Goal: Task Accomplishment & Management: Complete application form

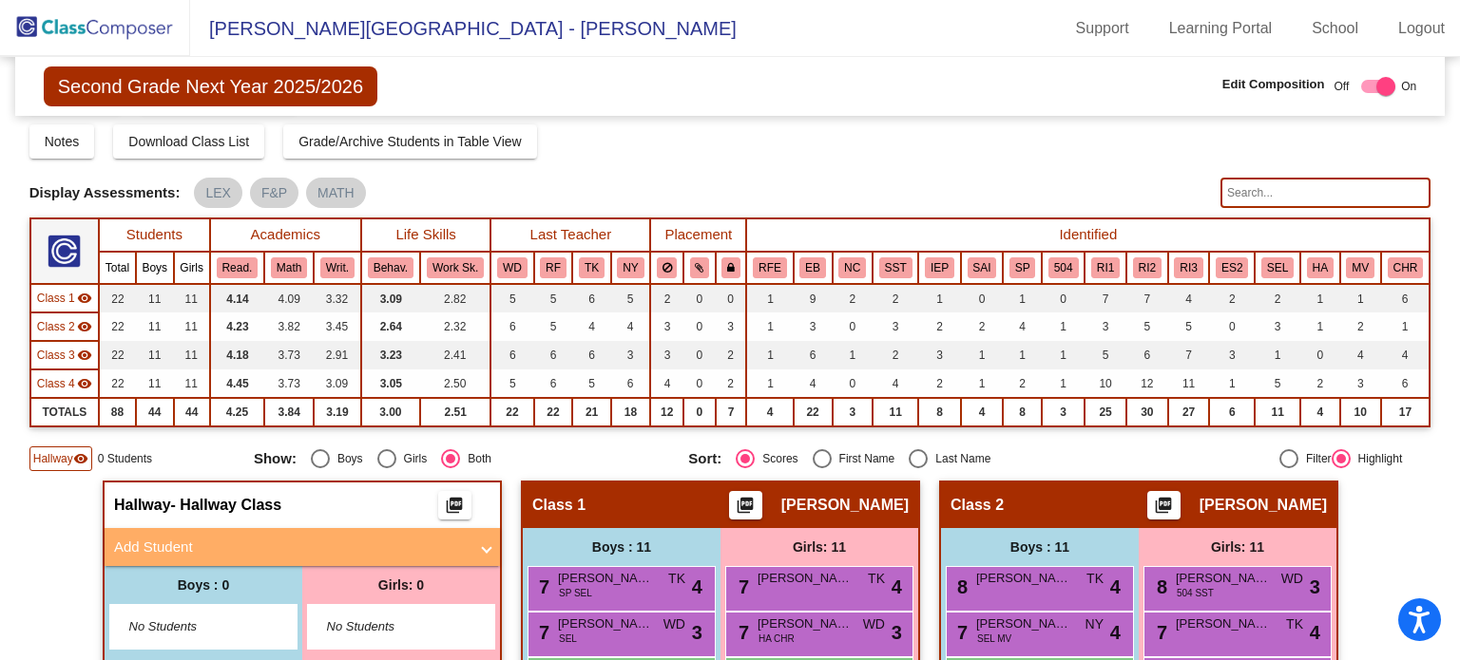
scroll to position [22, 0]
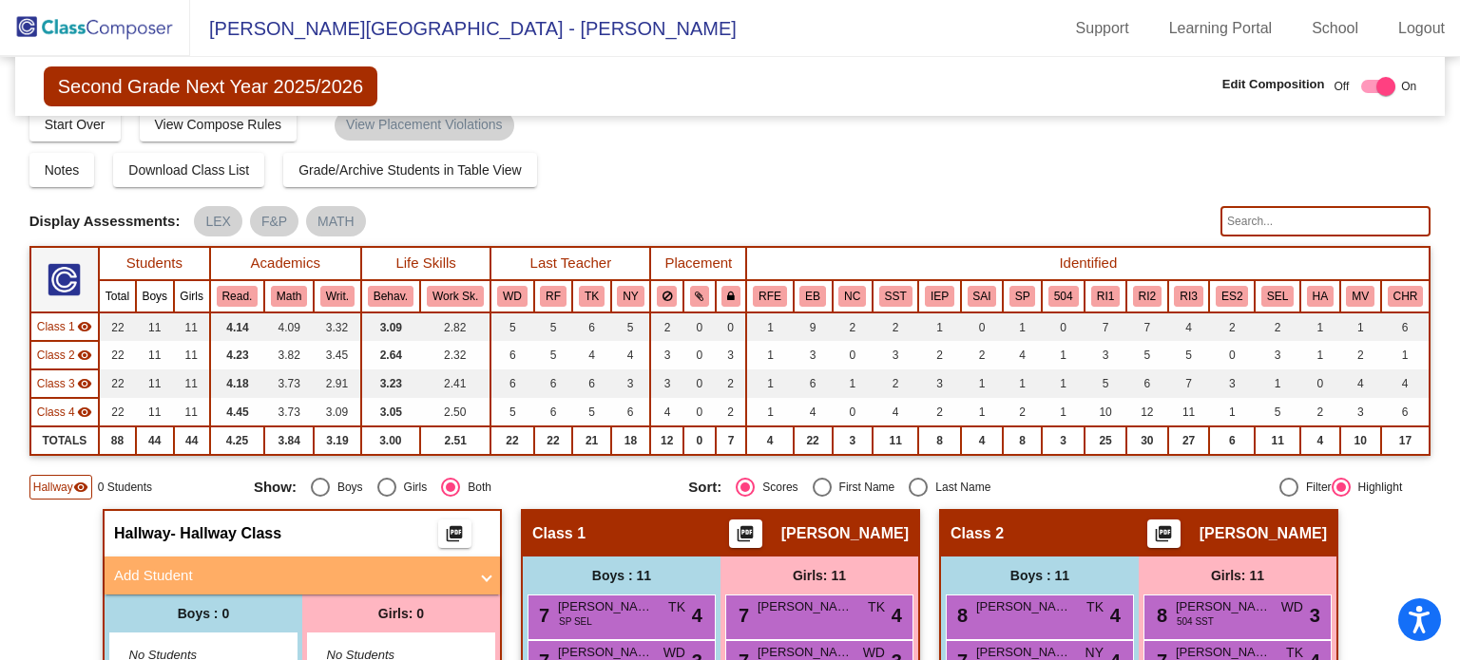
drag, startPoint x: 1449, startPoint y: 139, endPoint x: 1452, endPoint y: 117, distance: 22.0
click at [1452, 117] on mat-sidenav-content "Second Grade Next Year 2025/2026 Edit Composition Off On Incoming Digital Data …" at bounding box center [730, 358] width 1460 height 603
click at [51, 481] on span "Hallway" at bounding box center [53, 487] width 40 height 17
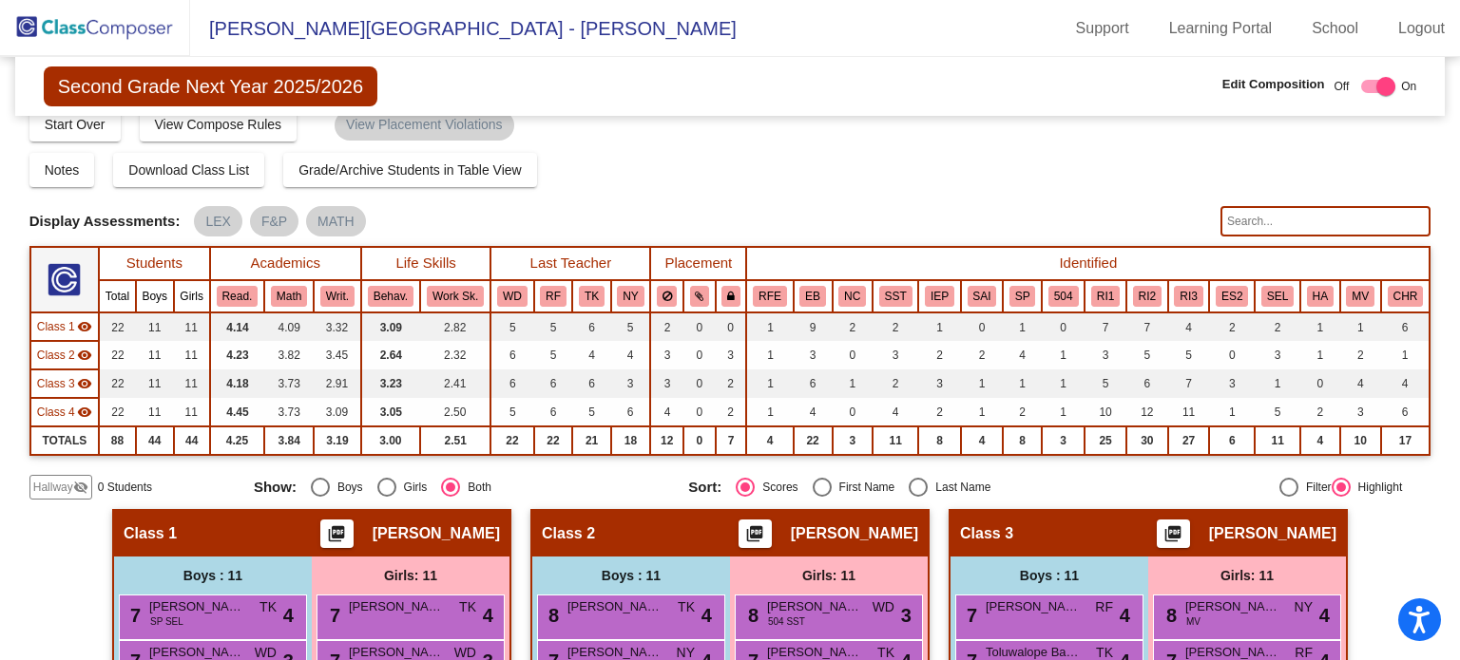
click at [50, 489] on span "Hallway" at bounding box center [53, 487] width 40 height 17
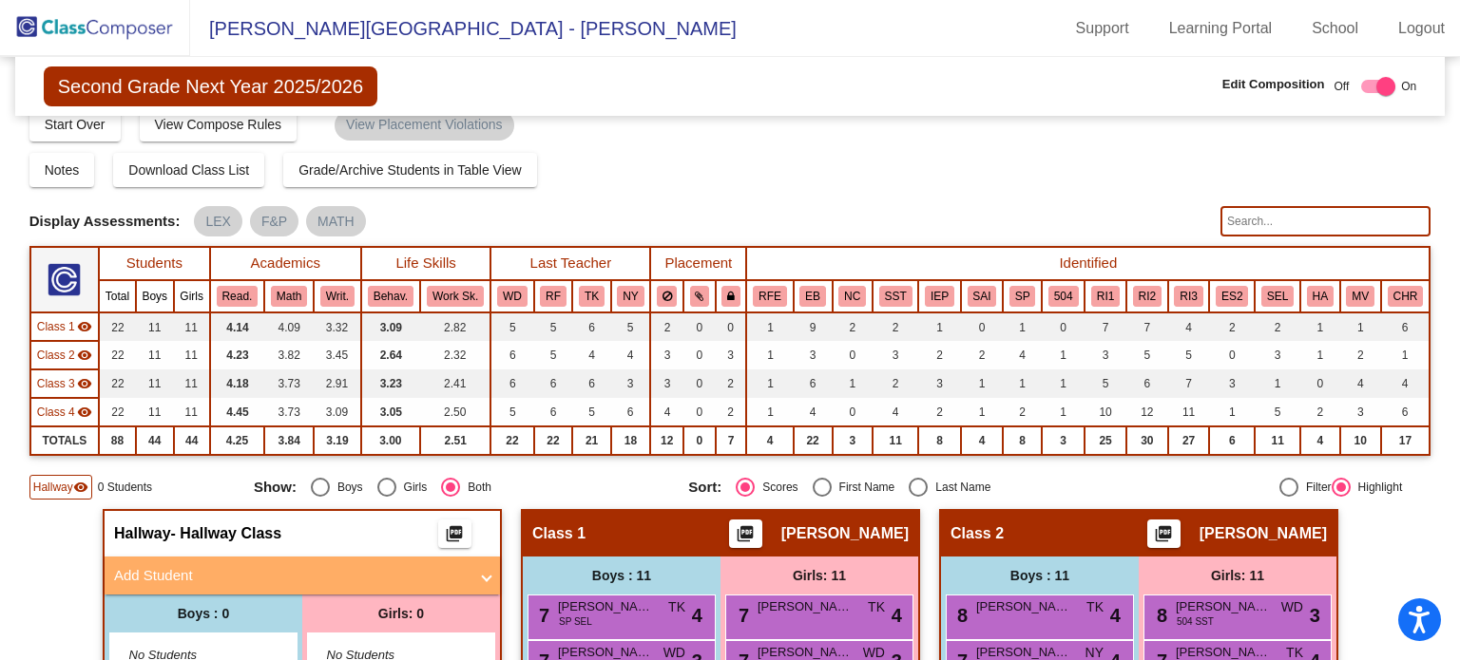
click at [483, 573] on span at bounding box center [487, 576] width 8 height 22
radio input "true"
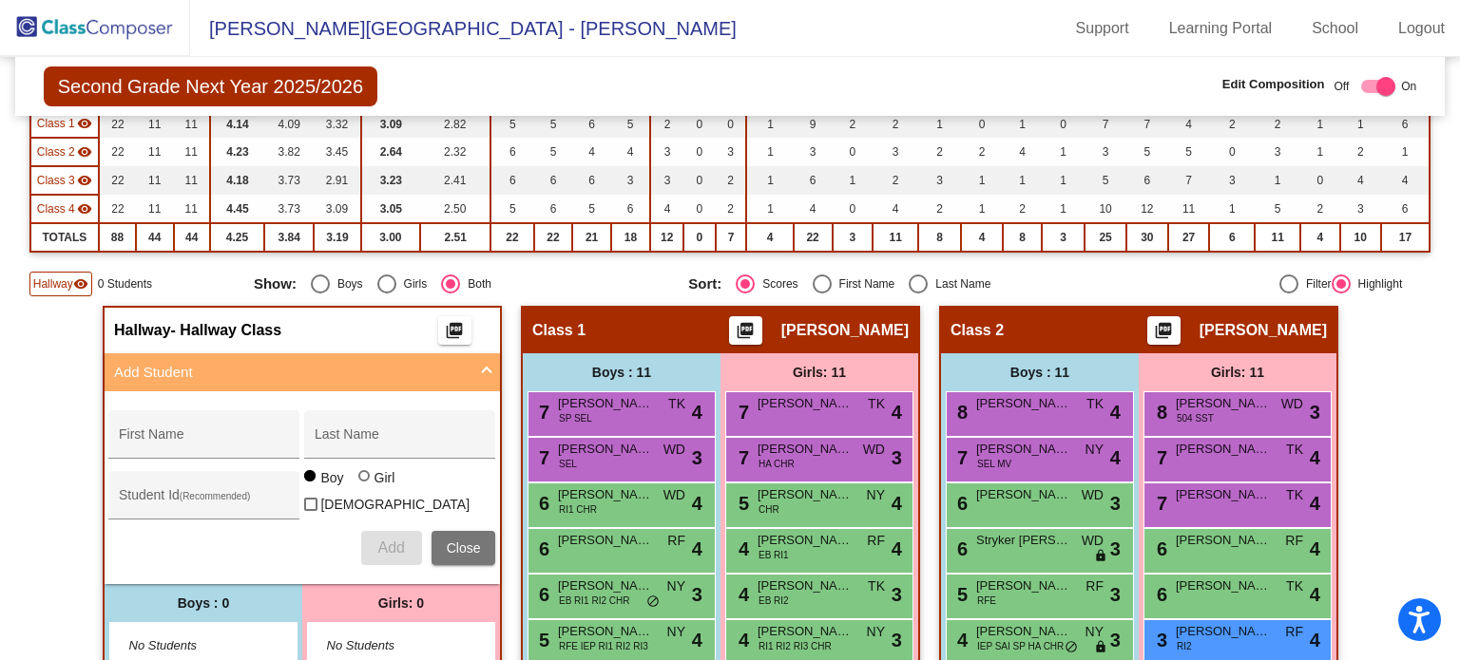
scroll to position [230, 0]
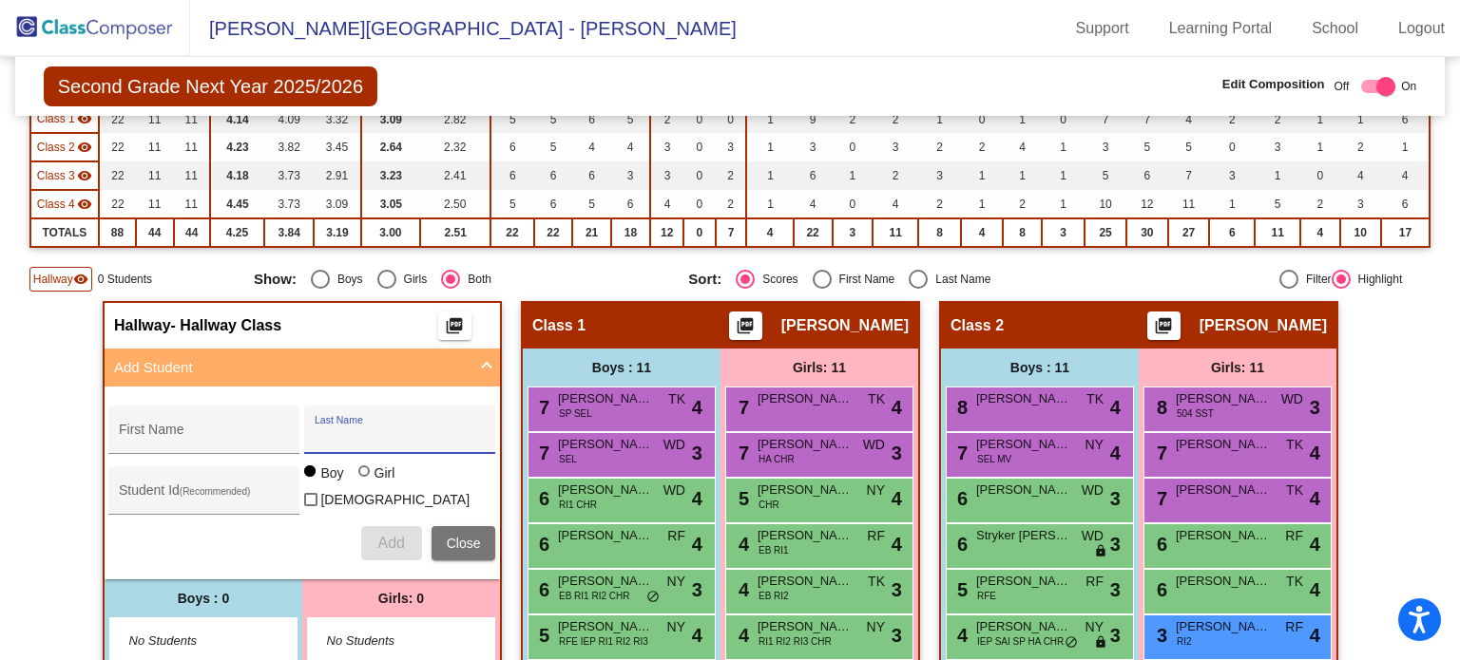
click at [337, 430] on input "Last Name" at bounding box center [400, 437] width 171 height 15
type input "[PERSON_NAME]"
click at [125, 432] on input "First Name" at bounding box center [204, 437] width 171 height 15
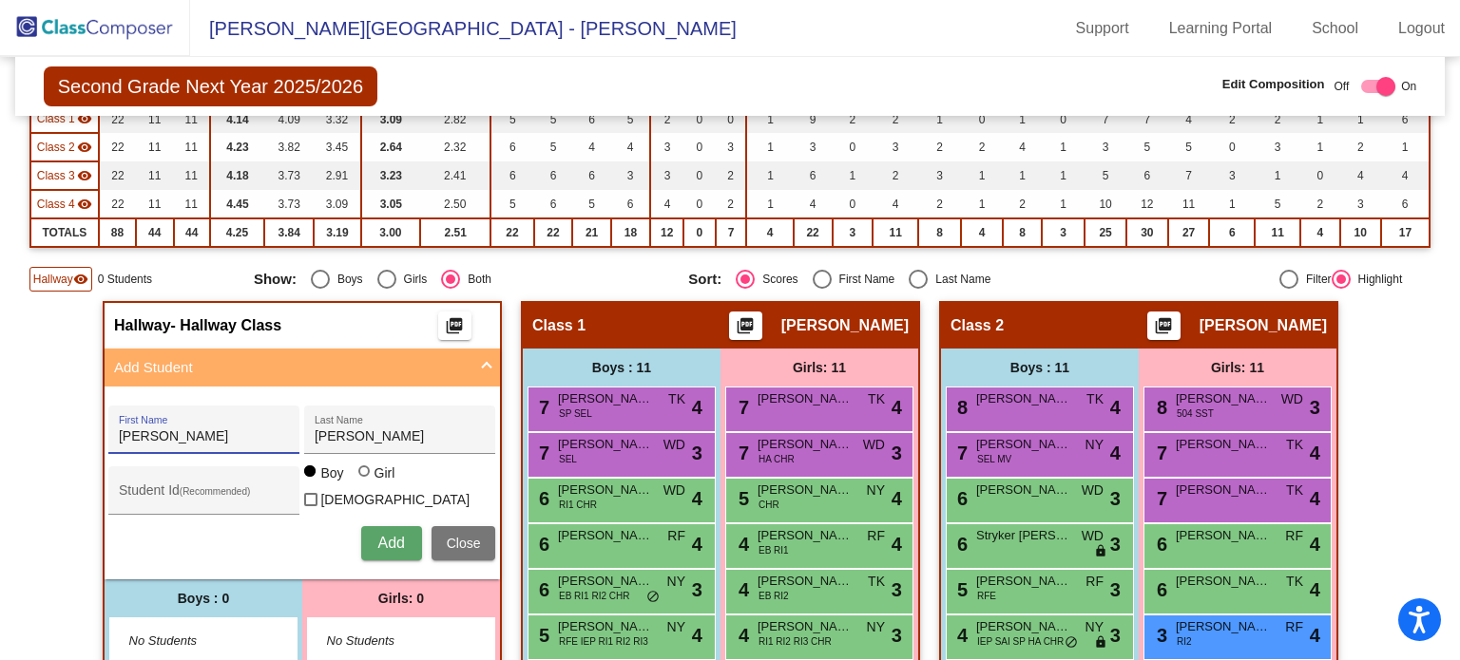
type input "[PERSON_NAME]"
click at [358, 477] on div at bounding box center [363, 471] width 11 height 11
click at [365, 481] on input "Girl" at bounding box center [365, 481] width 1 height 1
radio input "true"
click at [380, 538] on span "Add" at bounding box center [390, 543] width 27 height 16
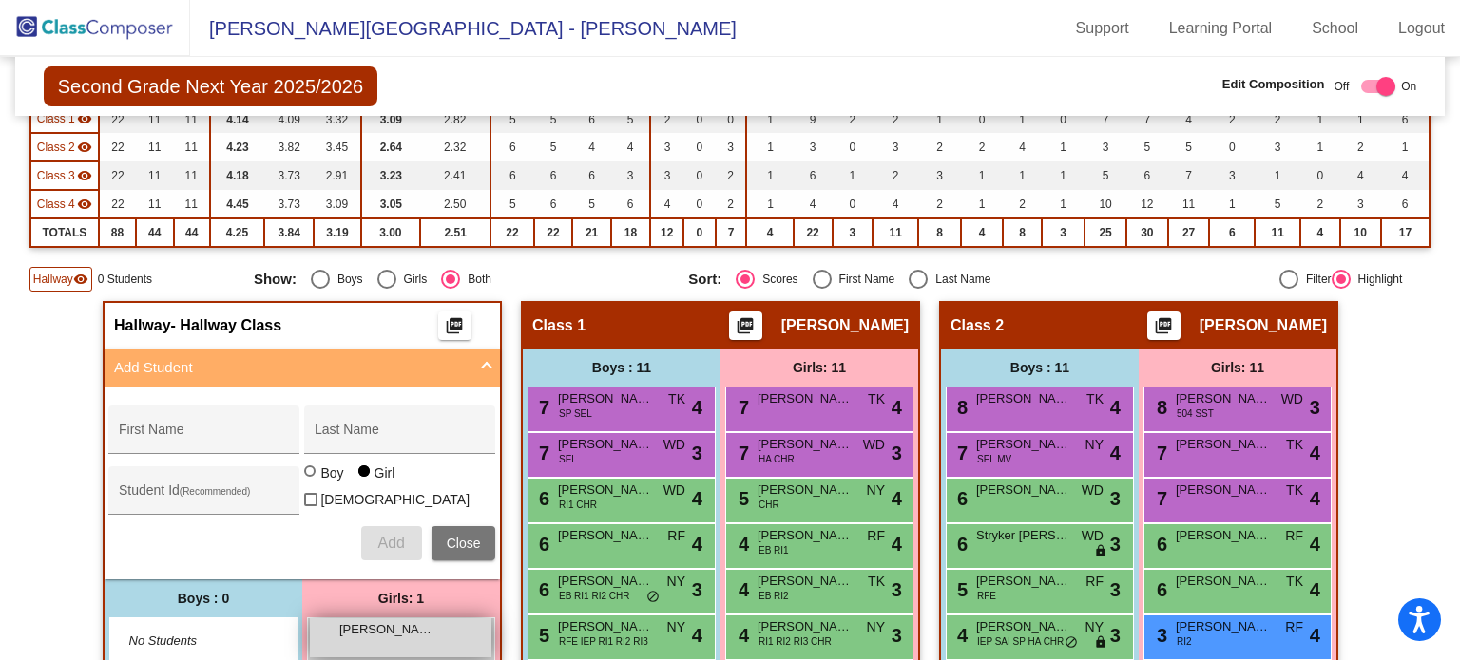
click at [400, 638] on div "[PERSON_NAME] lock do_not_disturb_alt" at bounding box center [401, 638] width 182 height 39
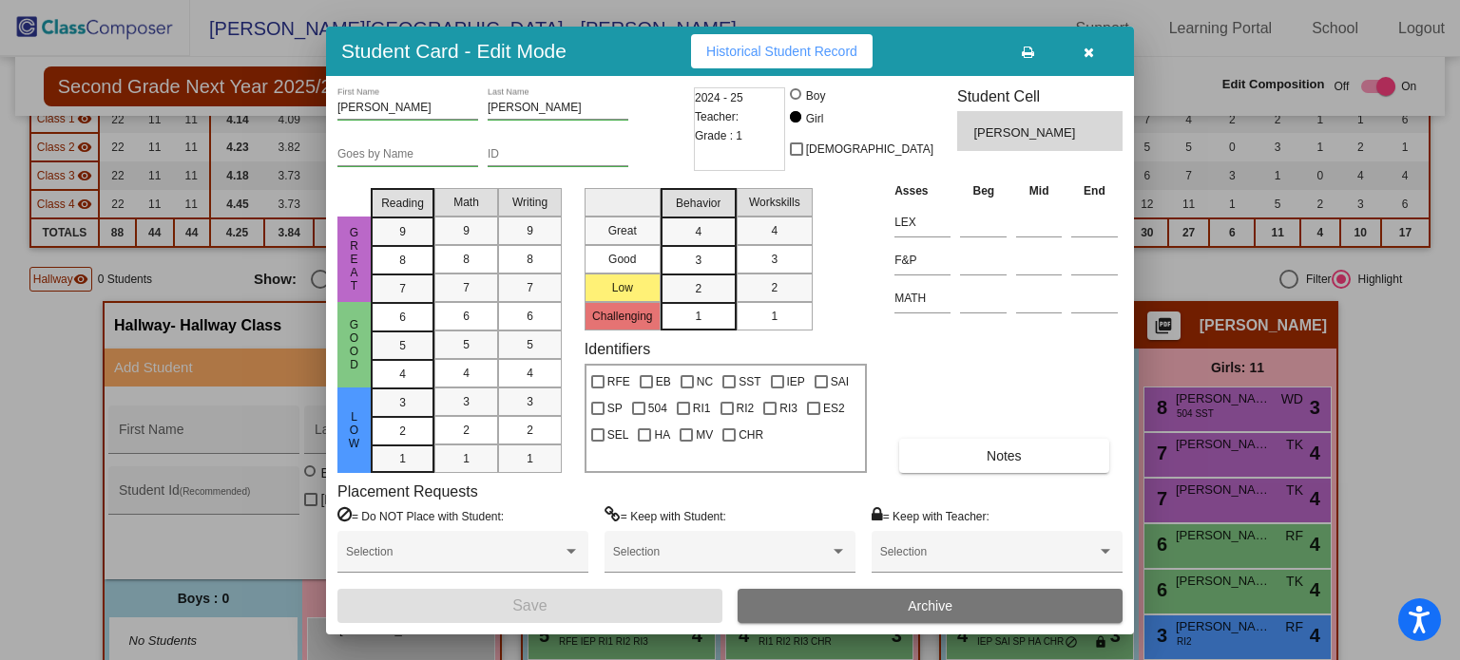
click at [749, 143] on div "2024 - 25 Teacher: Grade : 1" at bounding box center [739, 129] width 91 height 84
click at [745, 132] on div "2024 - 25 Teacher: Grade : 1" at bounding box center [739, 129] width 91 height 84
click at [1013, 127] on span "[PERSON_NAME]" at bounding box center [1025, 133] width 105 height 19
click at [1034, 128] on span "[PERSON_NAME]" at bounding box center [1025, 133] width 105 height 19
click at [1030, 130] on span "[PERSON_NAME]" at bounding box center [1025, 133] width 105 height 19
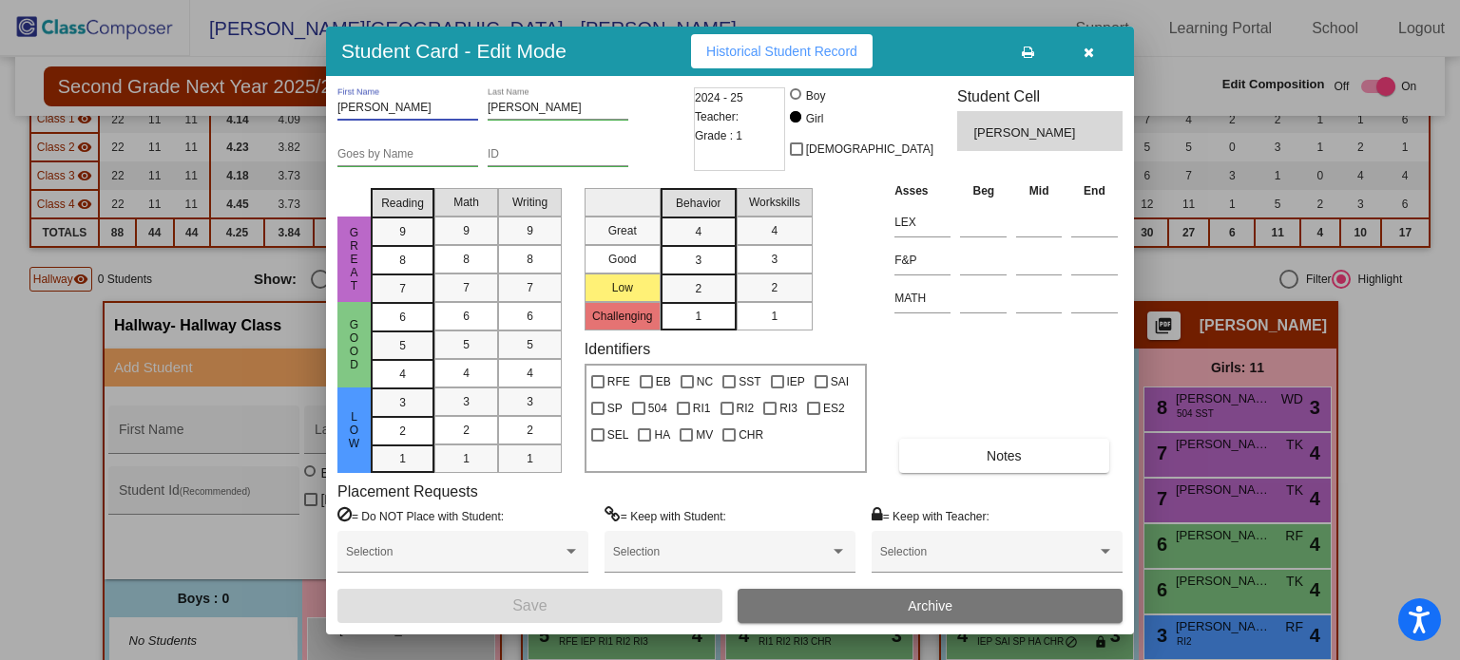
click at [383, 111] on input "[PERSON_NAME]" at bounding box center [407, 108] width 141 height 13
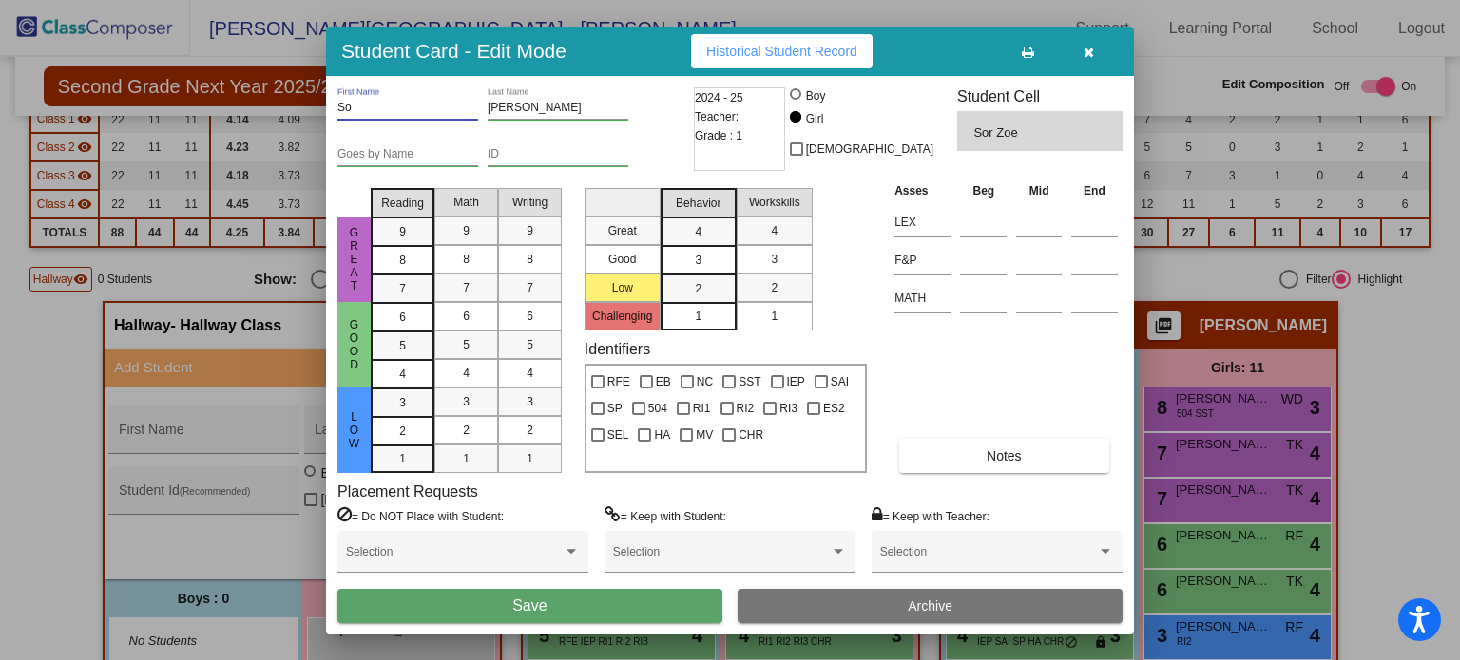
type input "S"
click at [506, 107] on input "[PERSON_NAME]" at bounding box center [557, 108] width 141 height 13
type input "Z"
click at [1088, 49] on icon "button" at bounding box center [1088, 52] width 10 height 13
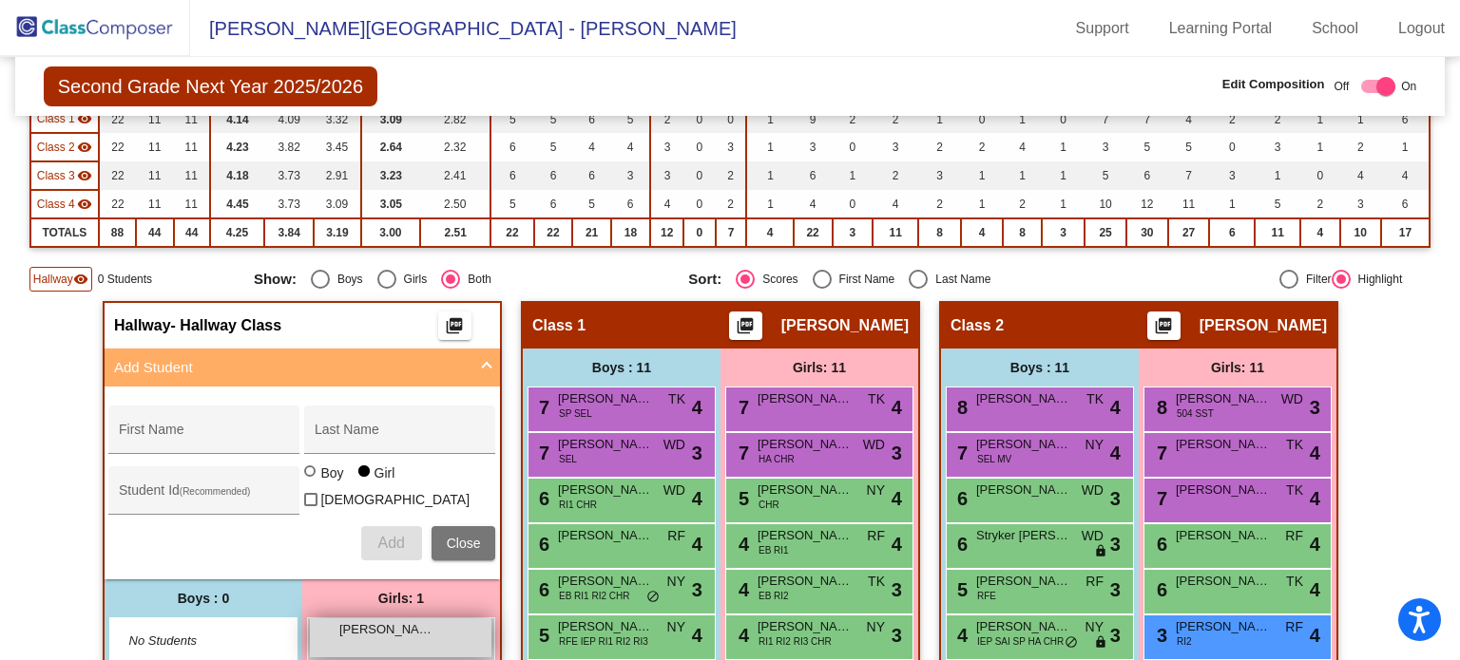
click at [385, 631] on span "[PERSON_NAME]" at bounding box center [386, 630] width 95 height 19
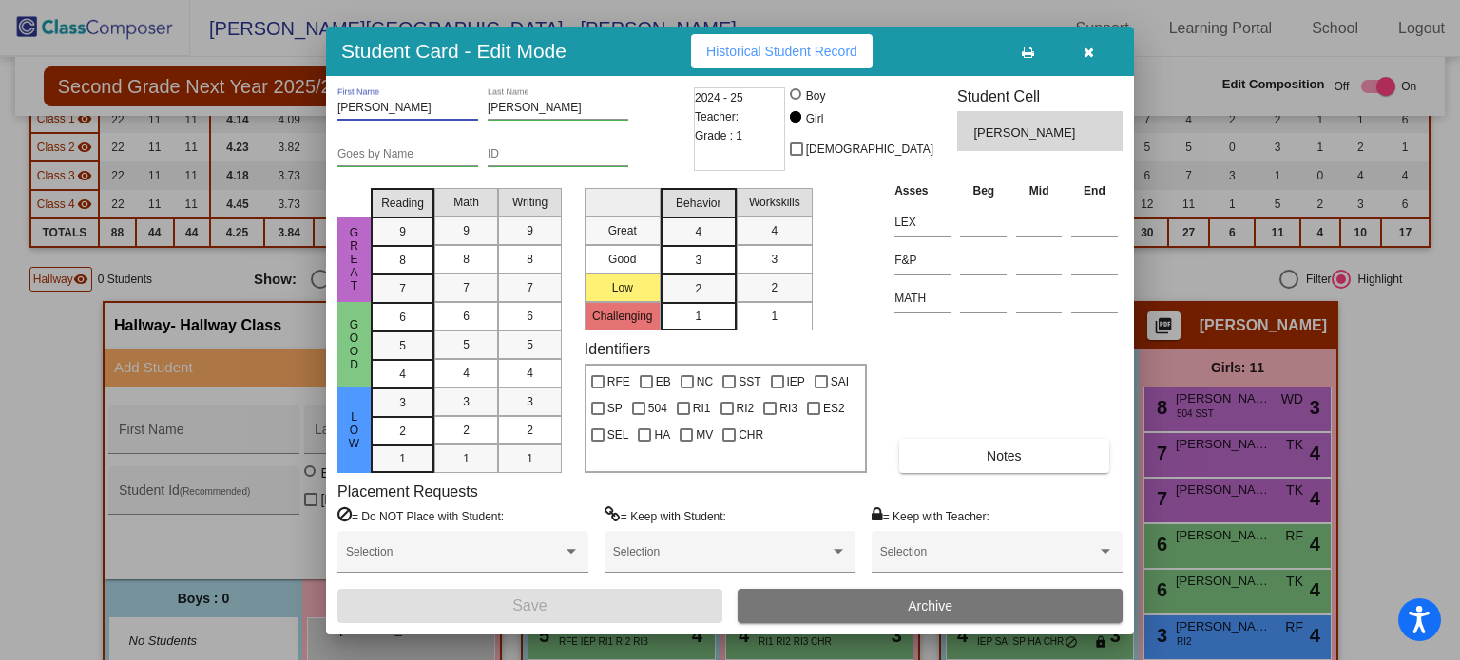
click at [365, 105] on input "[PERSON_NAME]" at bounding box center [407, 108] width 141 height 13
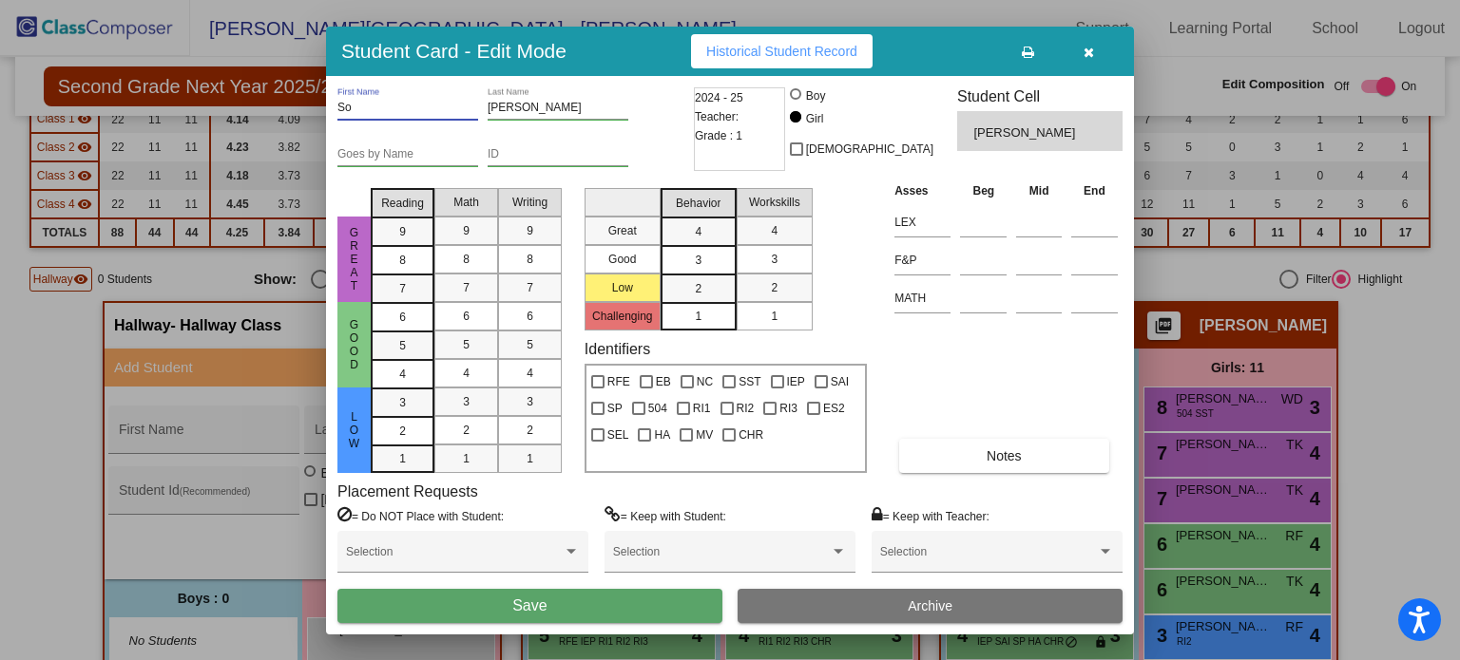
type input "S"
click at [506, 104] on input "[PERSON_NAME]" at bounding box center [557, 108] width 141 height 13
type input "Z"
click at [545, 604] on span "Save" at bounding box center [529, 606] width 34 height 16
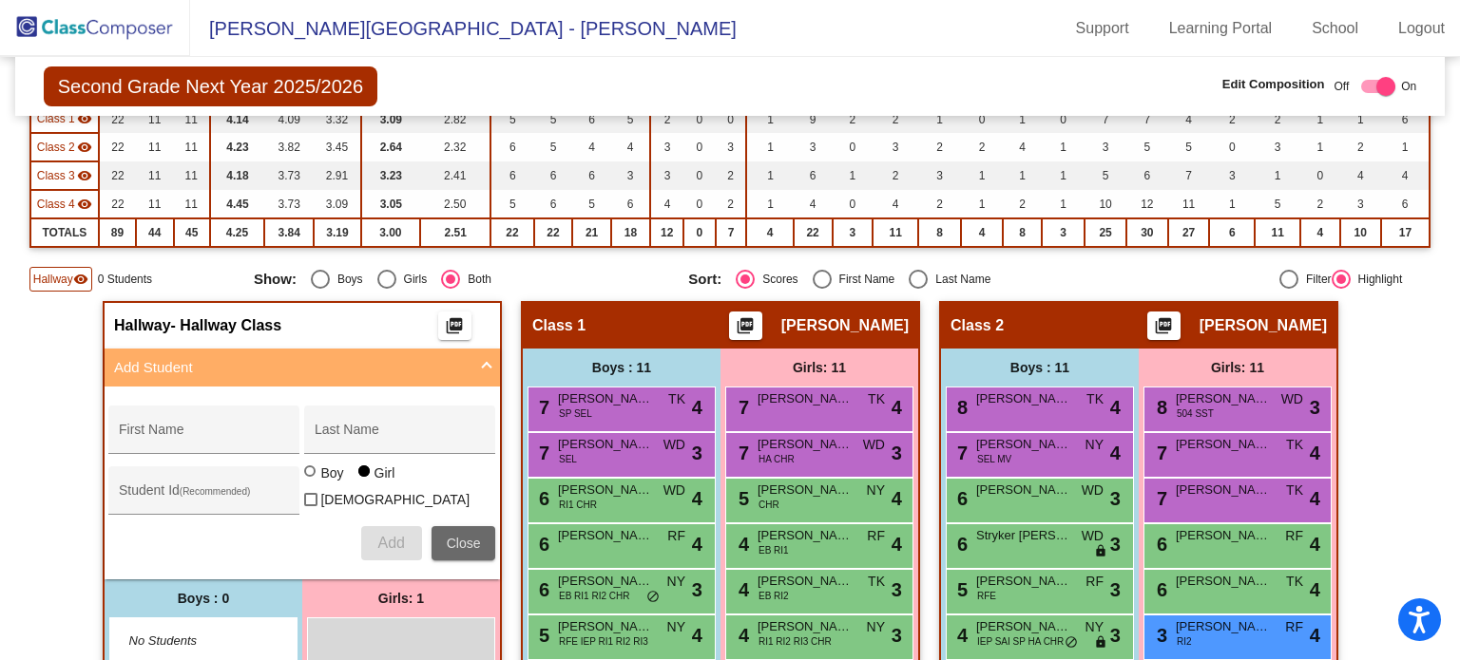
click at [456, 536] on span "Close" at bounding box center [464, 543] width 34 height 15
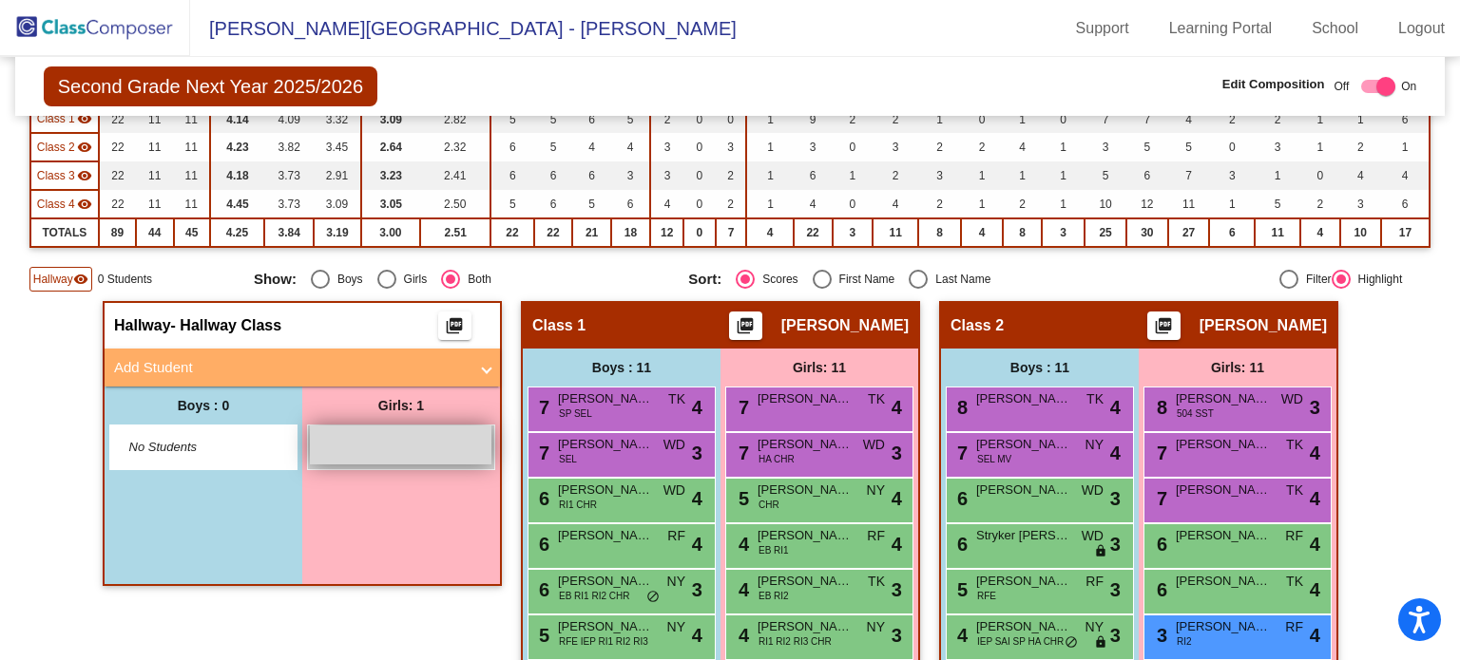
click at [423, 446] on div "lock do_not_disturb_alt" at bounding box center [401, 445] width 182 height 39
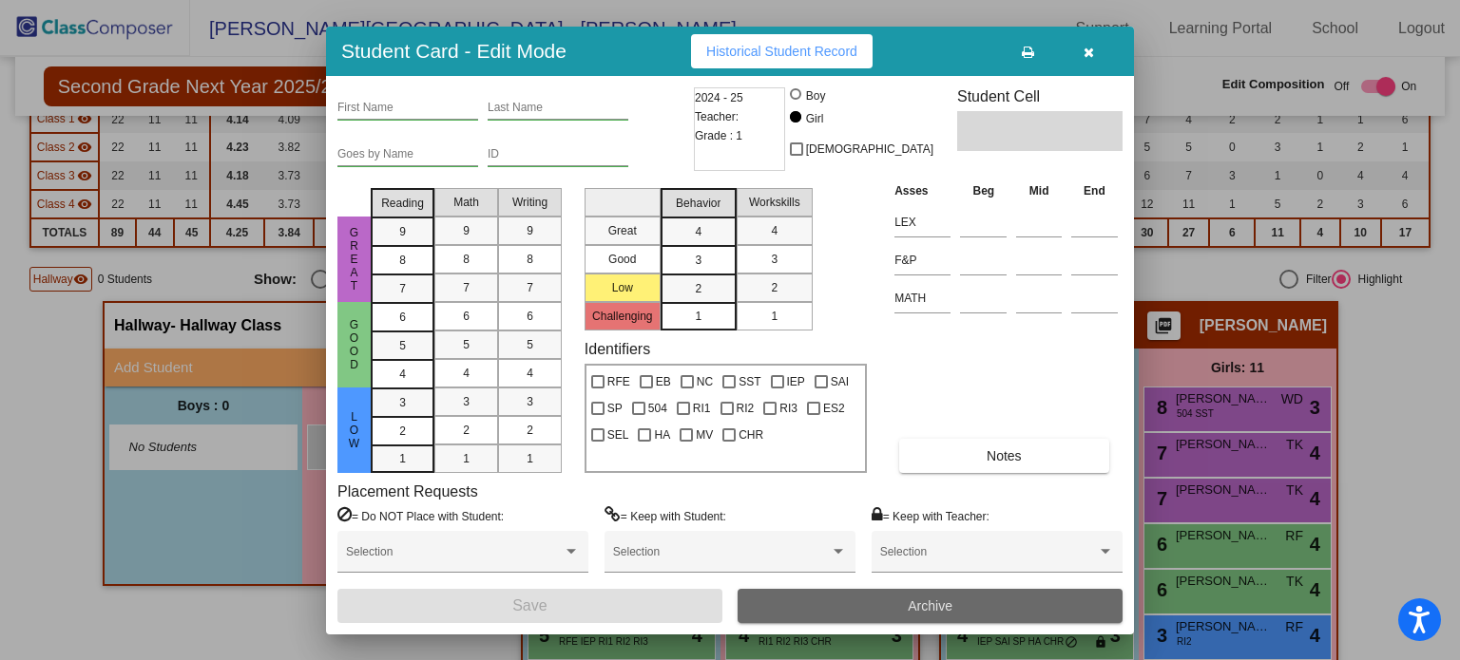
click at [795, 592] on button "Archive" at bounding box center [929, 606] width 385 height 34
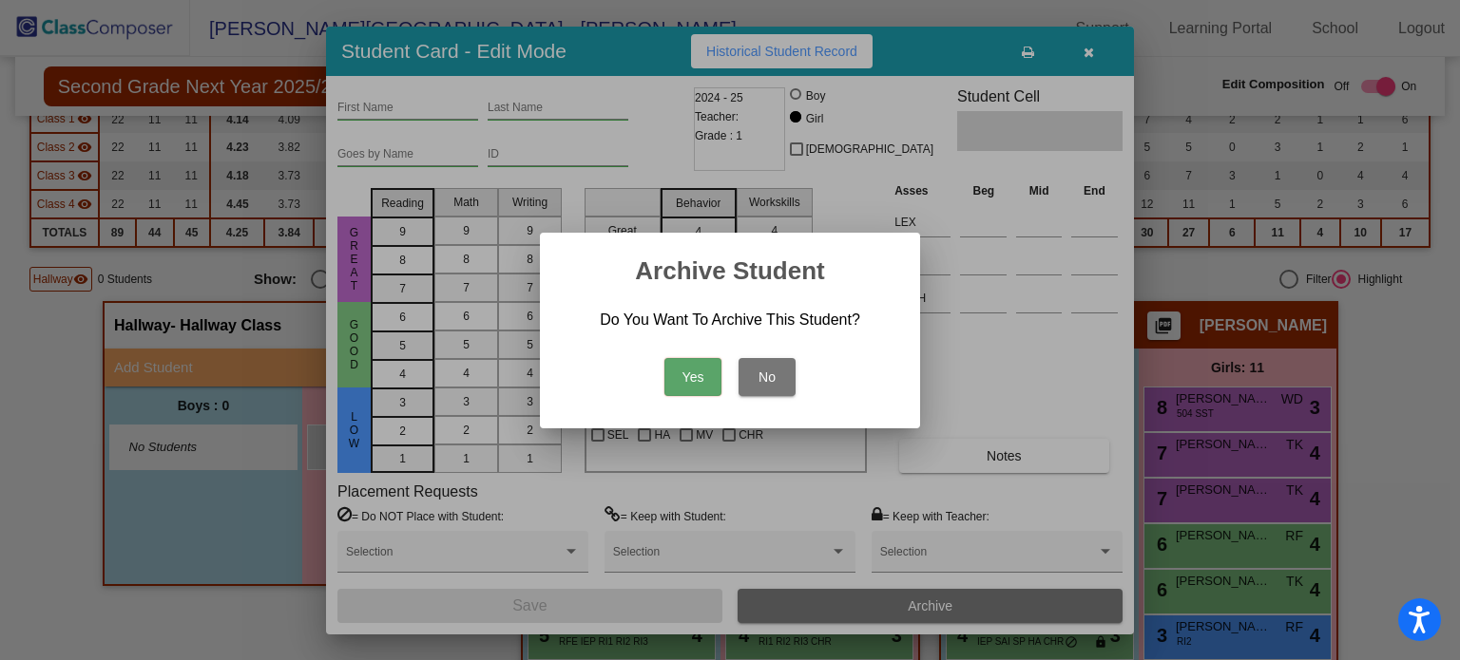
click at [680, 382] on button "Yes" at bounding box center [692, 377] width 57 height 38
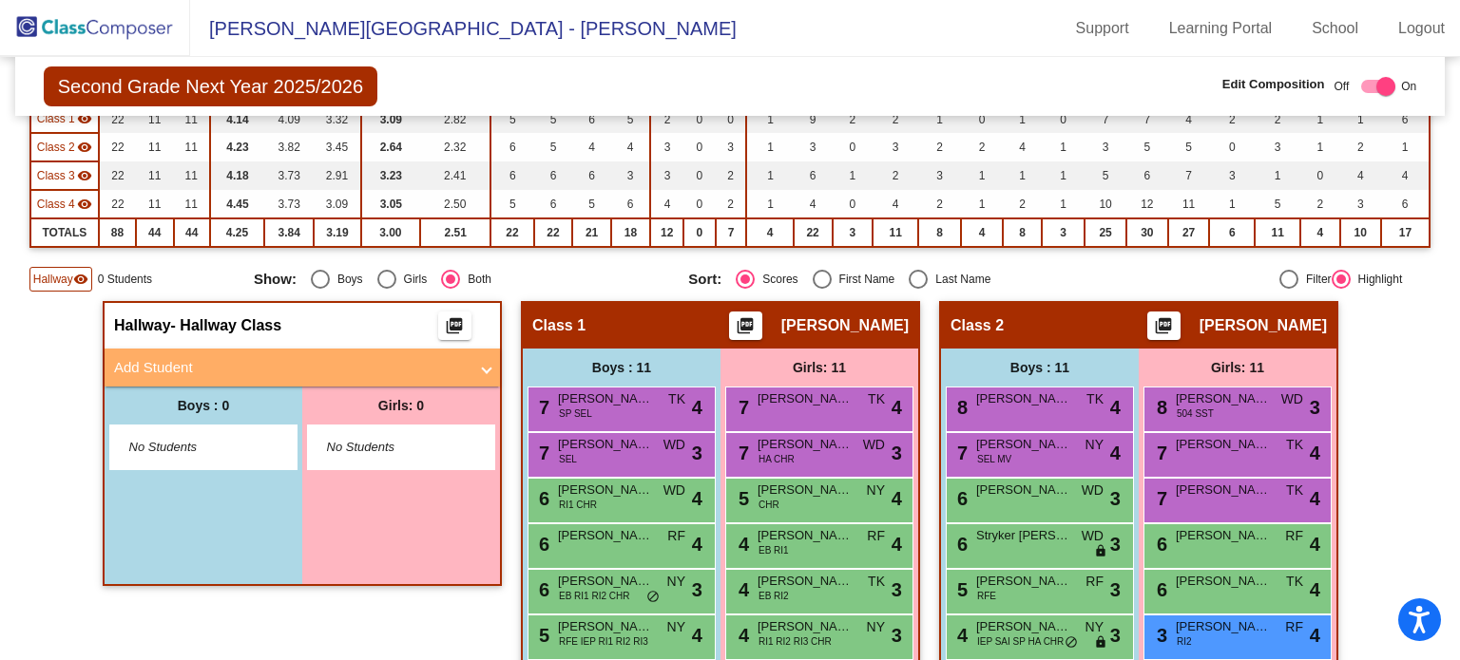
click at [93, 24] on img at bounding box center [95, 28] width 190 height 56
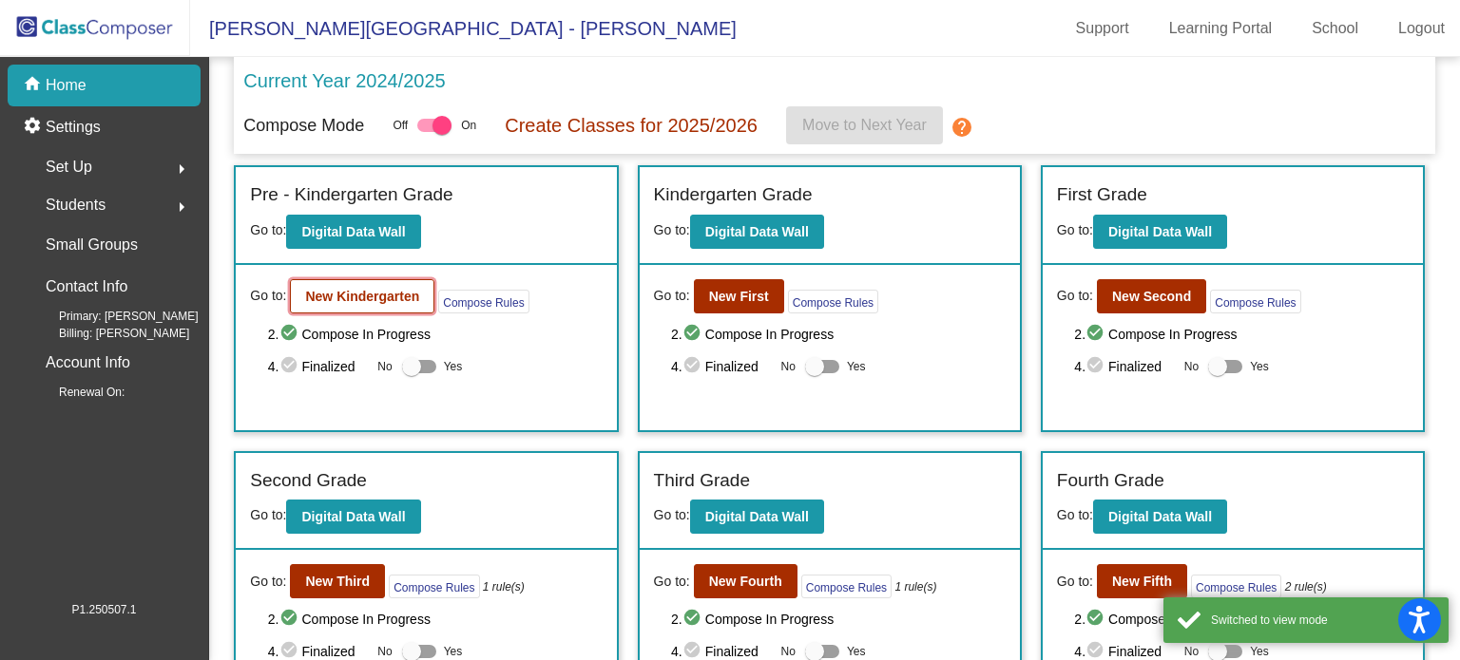
click at [342, 286] on button "New Kindergarten" at bounding box center [362, 296] width 144 height 34
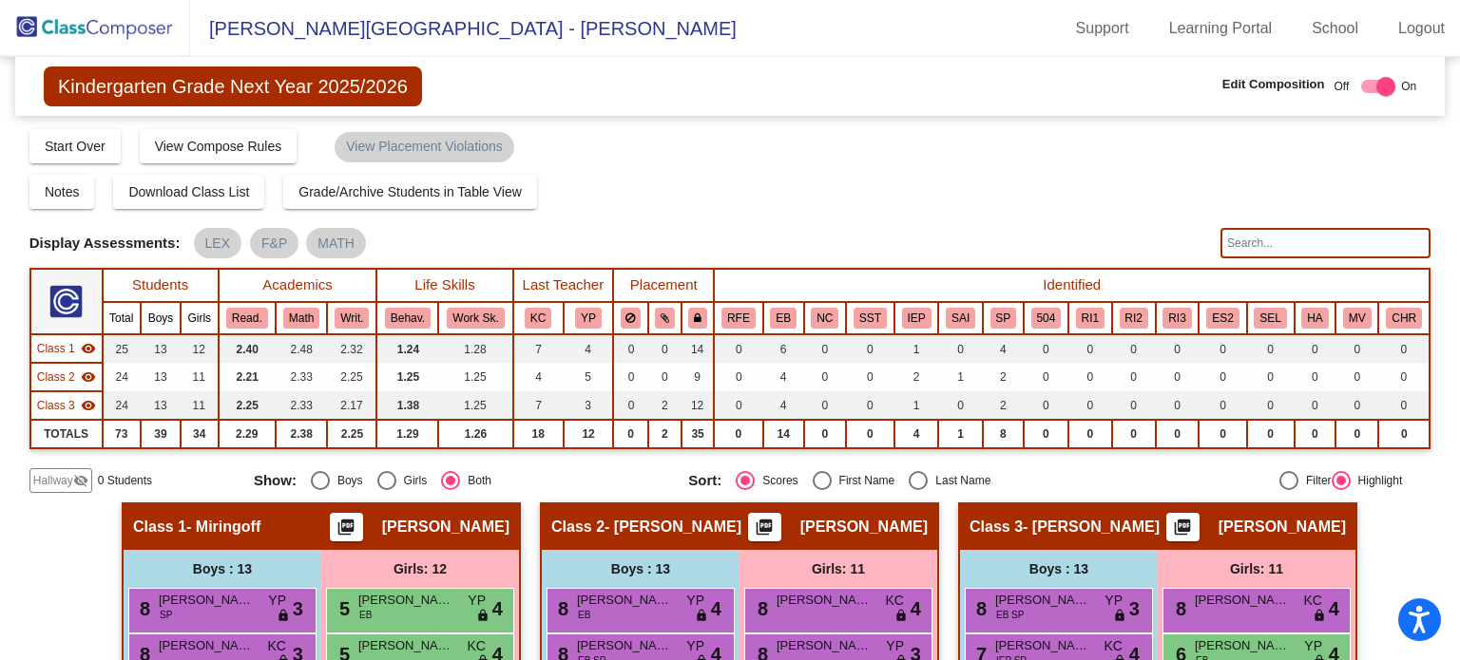
click at [49, 476] on span "Hallway" at bounding box center [53, 480] width 40 height 17
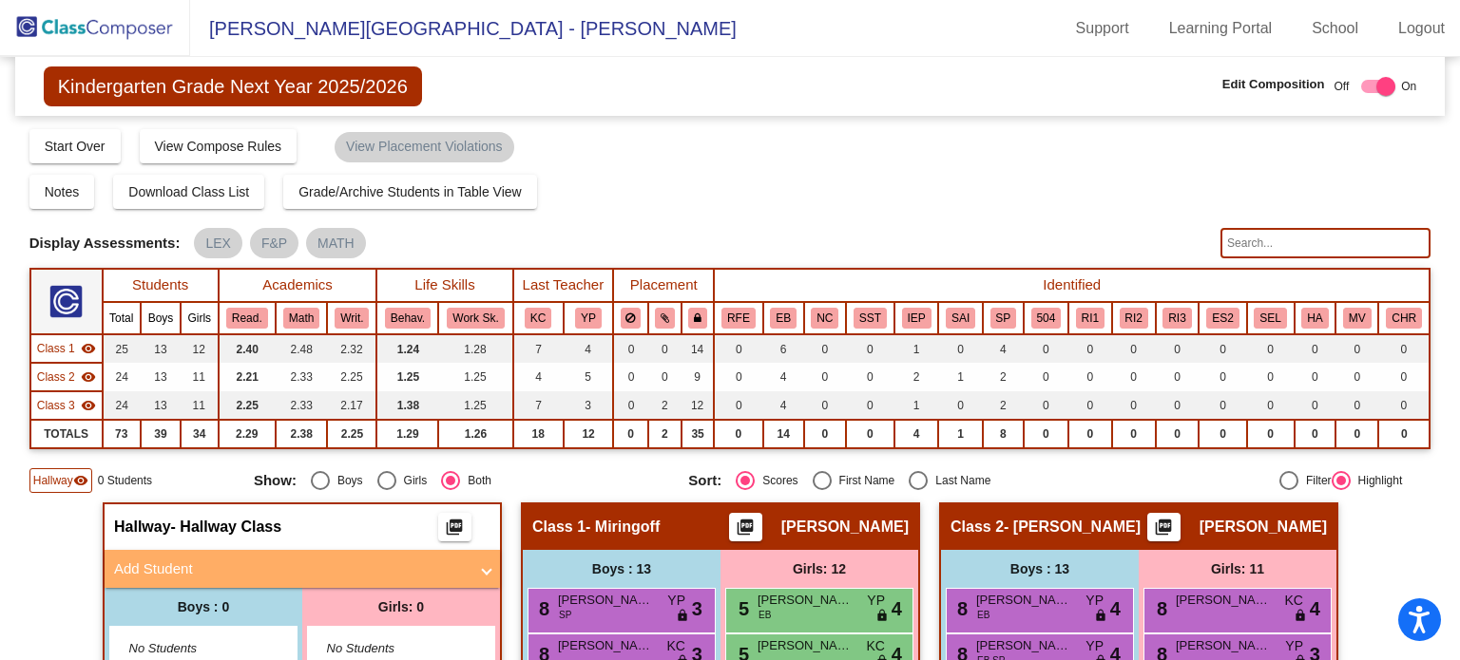
click at [475, 568] on span "Add Student" at bounding box center [298, 570] width 369 height 22
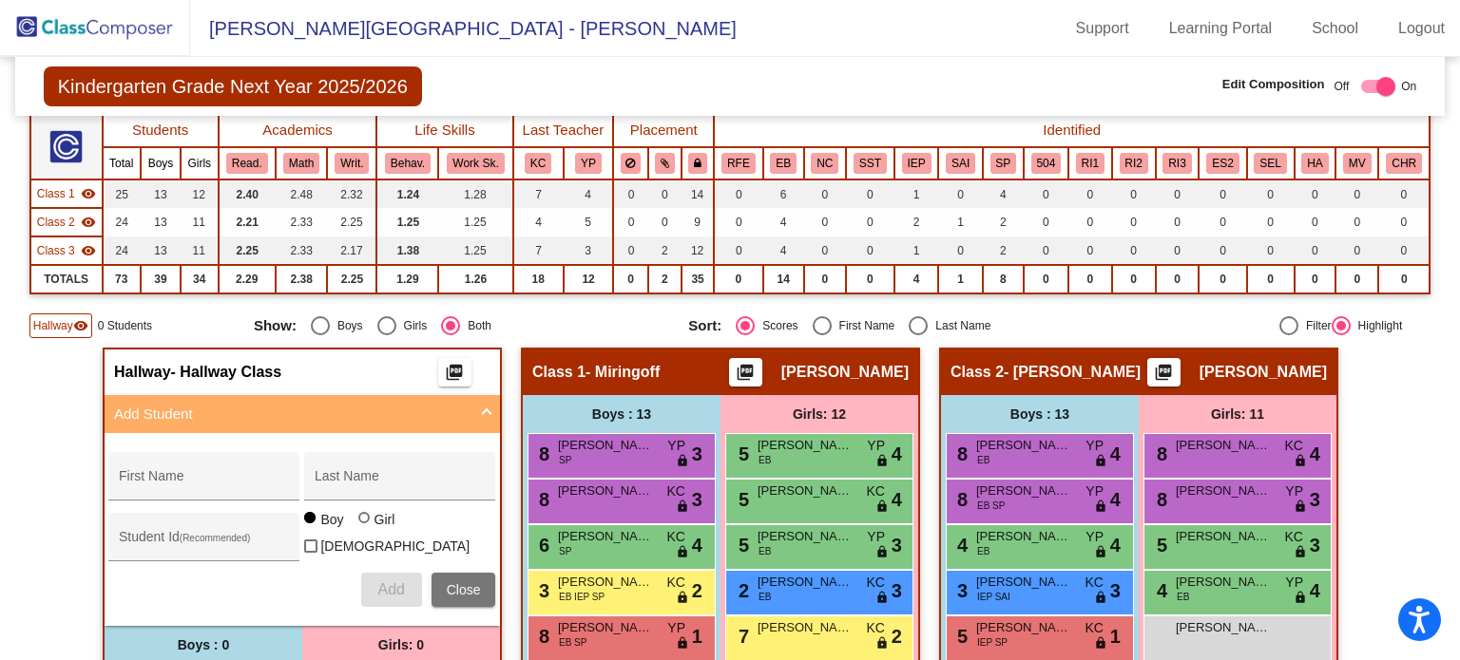
scroll to position [163, 0]
